Goal: Check status: Check status

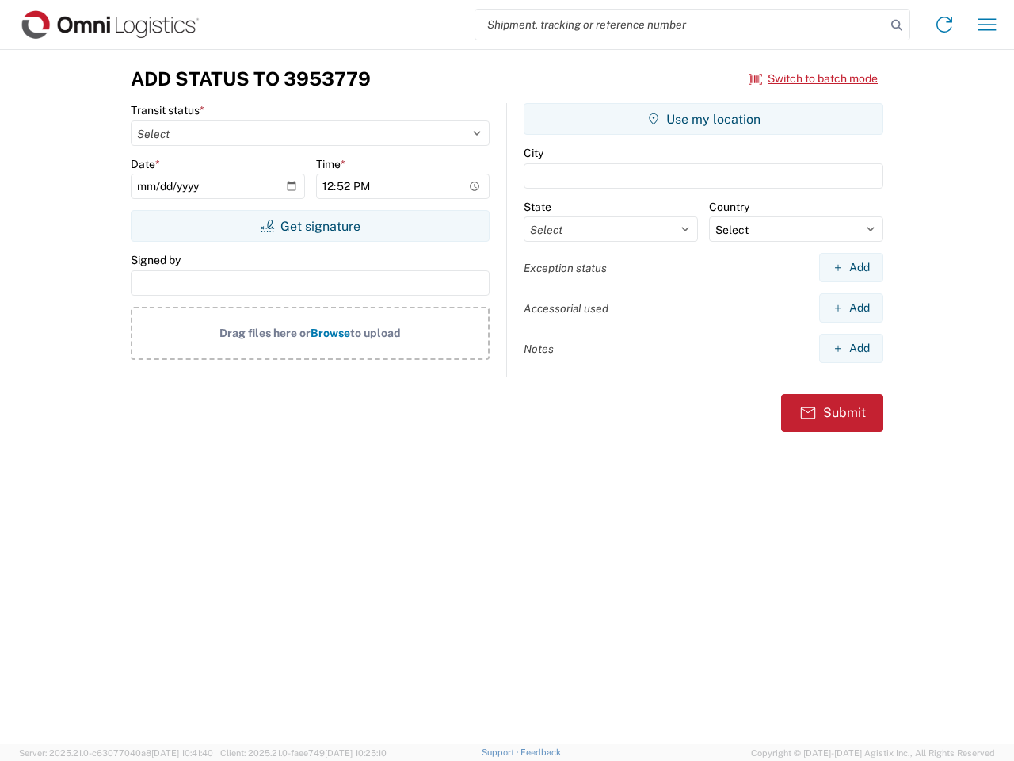
click at [681, 25] on input "search" at bounding box center [681, 25] width 411 height 30
click at [897, 25] on icon at bounding box center [897, 25] width 22 height 22
click at [945, 25] on icon at bounding box center [944, 24] width 25 height 25
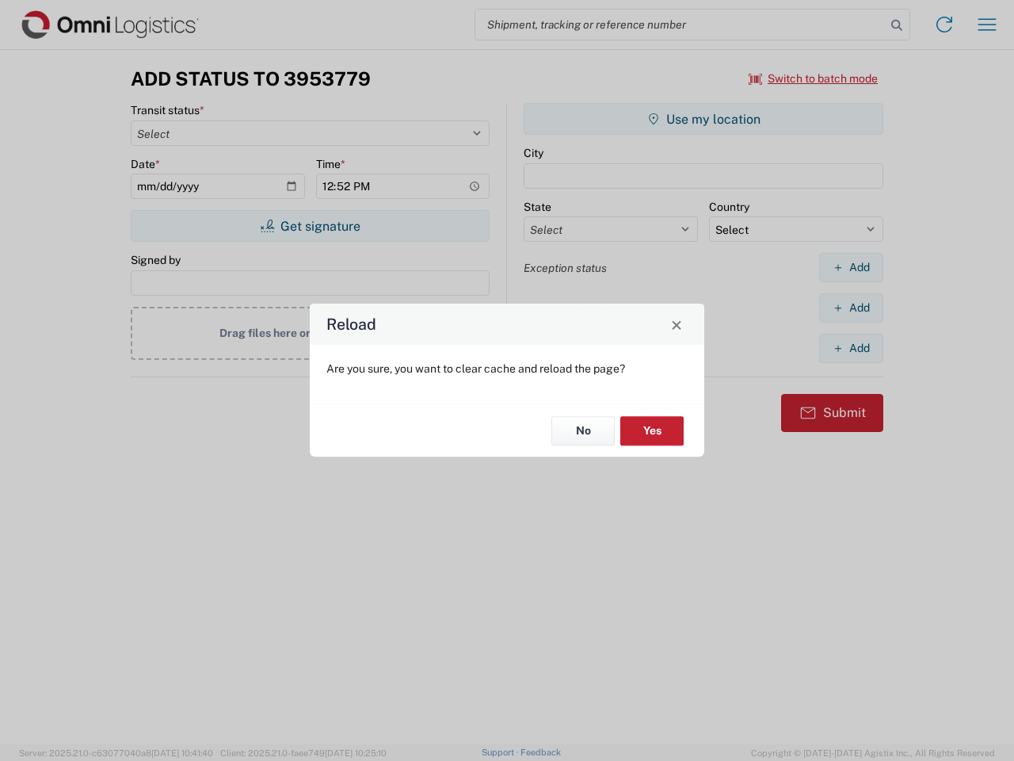
click at [814, 78] on div "Reload Are you sure, you want to clear cache and reload the page? No Yes" at bounding box center [507, 380] width 1014 height 761
click at [310, 226] on div "Reload Are you sure, you want to clear cache and reload the page? No Yes" at bounding box center [507, 380] width 1014 height 761
click at [704, 119] on div "Reload Are you sure, you want to clear cache and reload the page? No Yes" at bounding box center [507, 380] width 1014 height 761
click at [851, 267] on div "Reload Are you sure, you want to clear cache and reload the page? No Yes" at bounding box center [507, 380] width 1014 height 761
click at [851, 308] on div "Reload Are you sure, you want to clear cache and reload the page? No Yes" at bounding box center [507, 380] width 1014 height 761
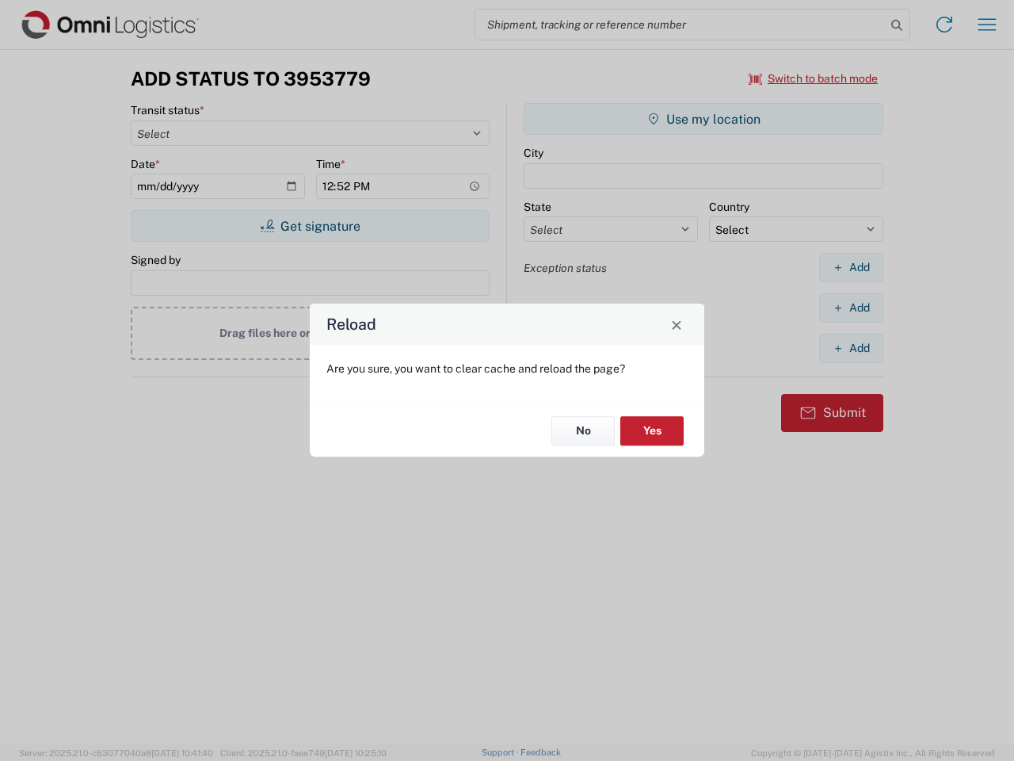
click at [851, 348] on div "Reload Are you sure, you want to clear cache and reload the page? No Yes" at bounding box center [507, 380] width 1014 height 761
